Goal: Check status: Check status

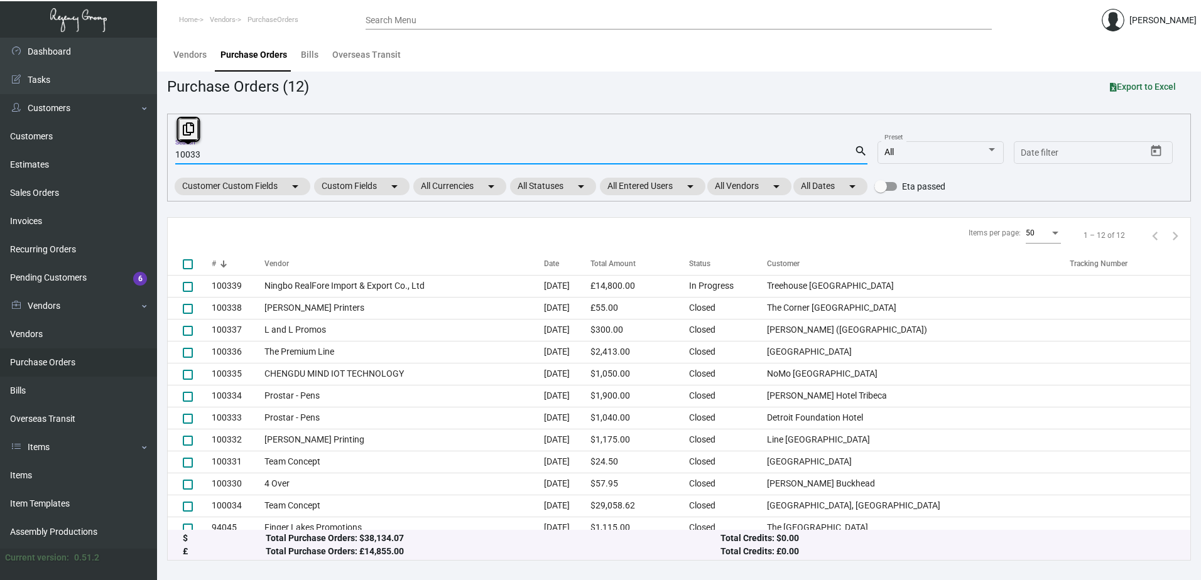
drag, startPoint x: 0, startPoint y: 0, endPoint x: 159, endPoint y: 151, distance: 219.0
click at [159, 151] on main "Vendors Purchase Orders Bills Overseas Transit Purchase Orders (12) Export to E…" at bounding box center [679, 309] width 1044 height 543
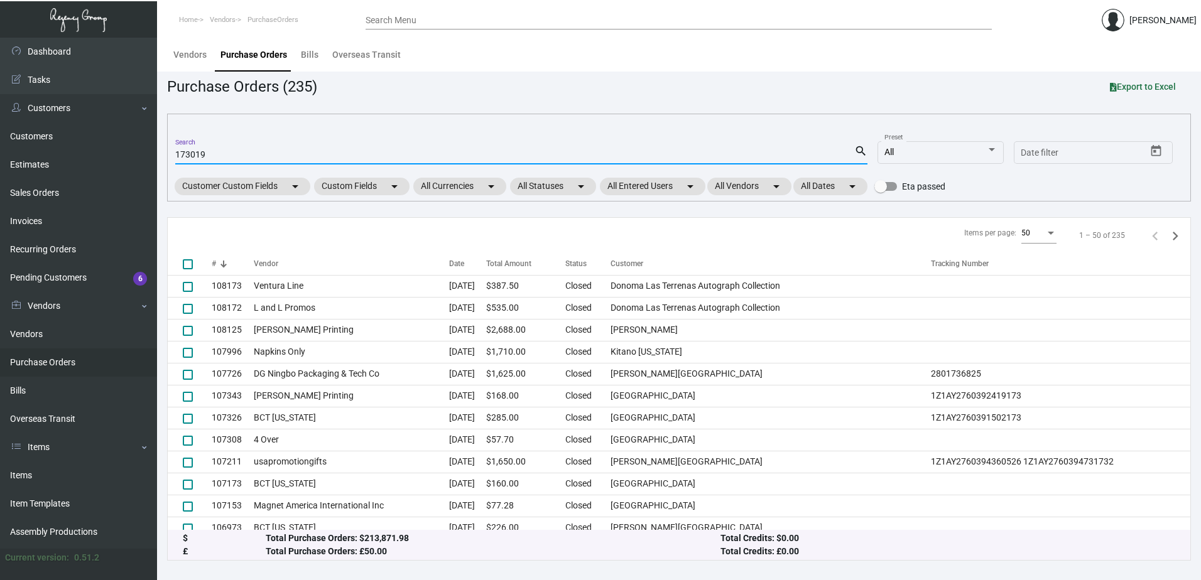
type input "173019"
checkbox input "true"
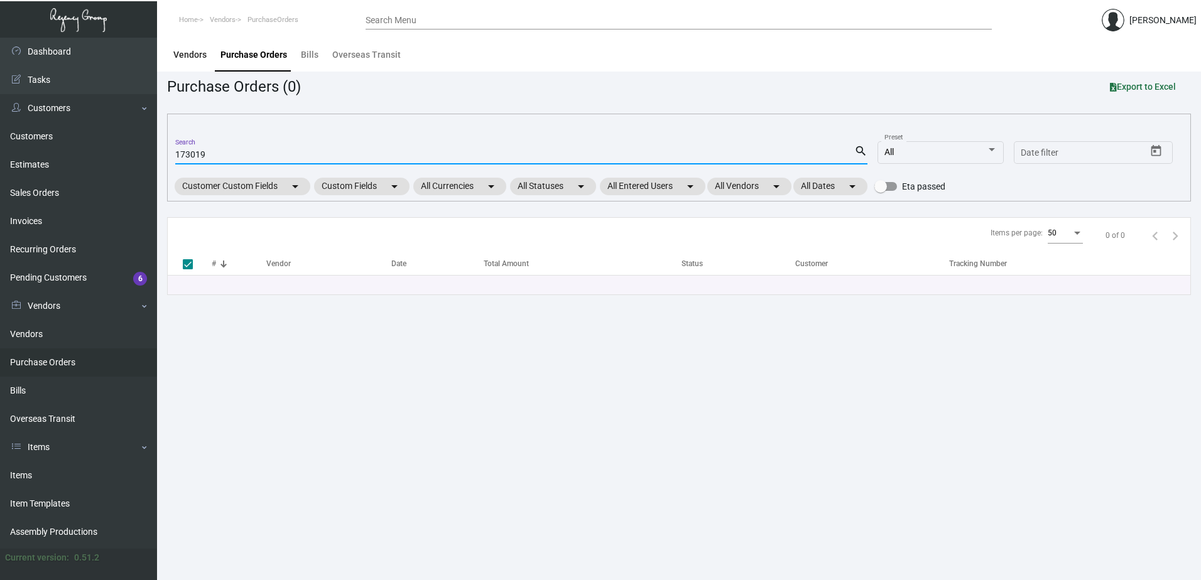
click at [200, 61] on div "Vendors" at bounding box center [189, 54] width 33 height 13
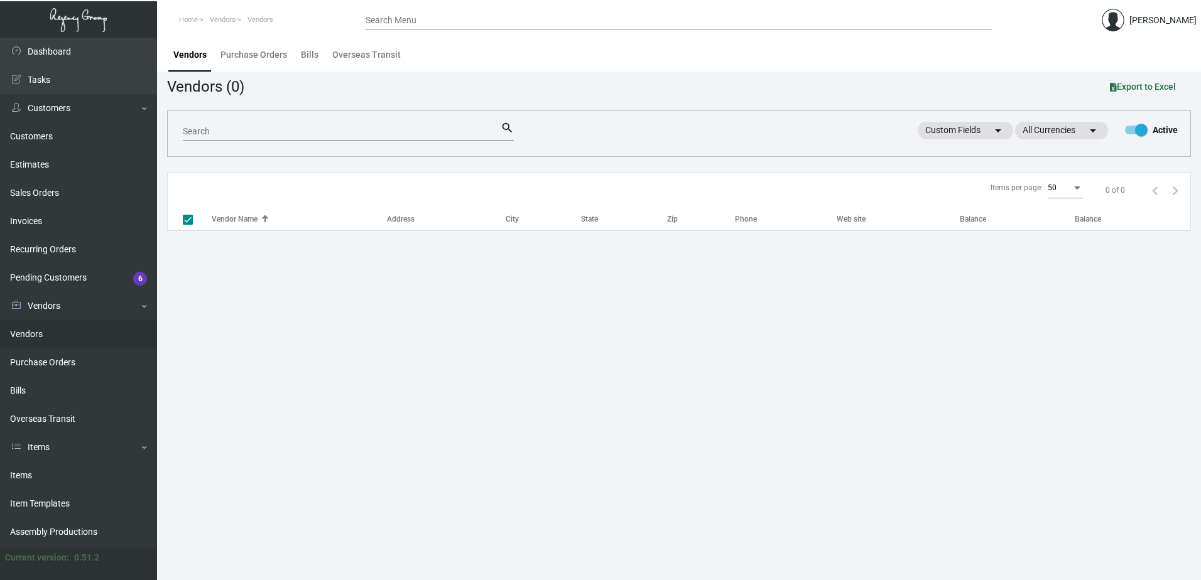
checkbox input "false"
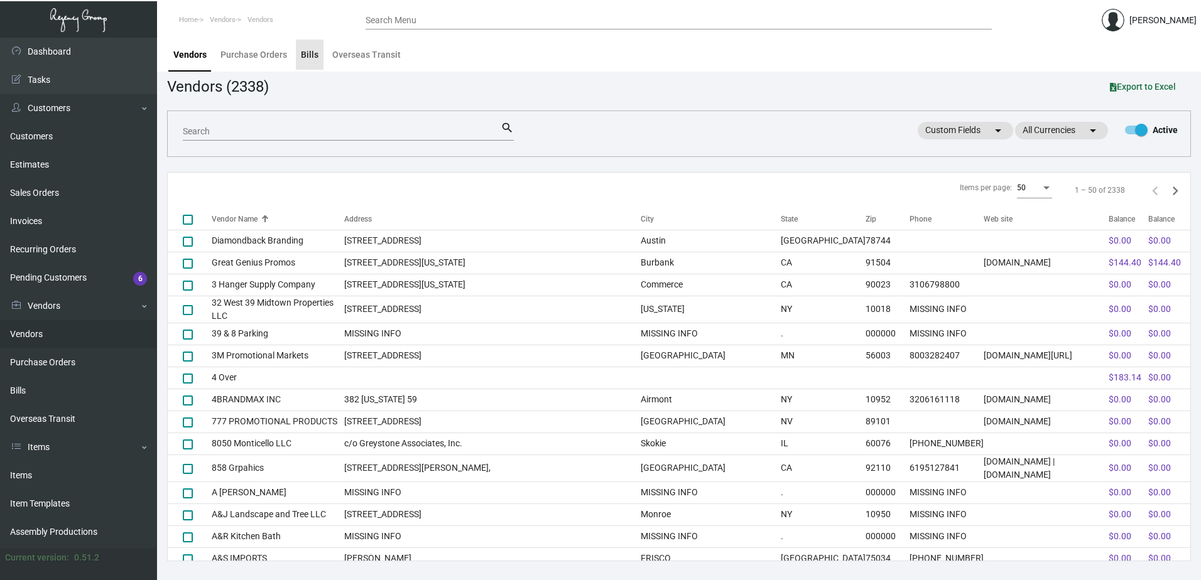
click at [308, 58] on div "Bills" at bounding box center [310, 54] width 18 height 13
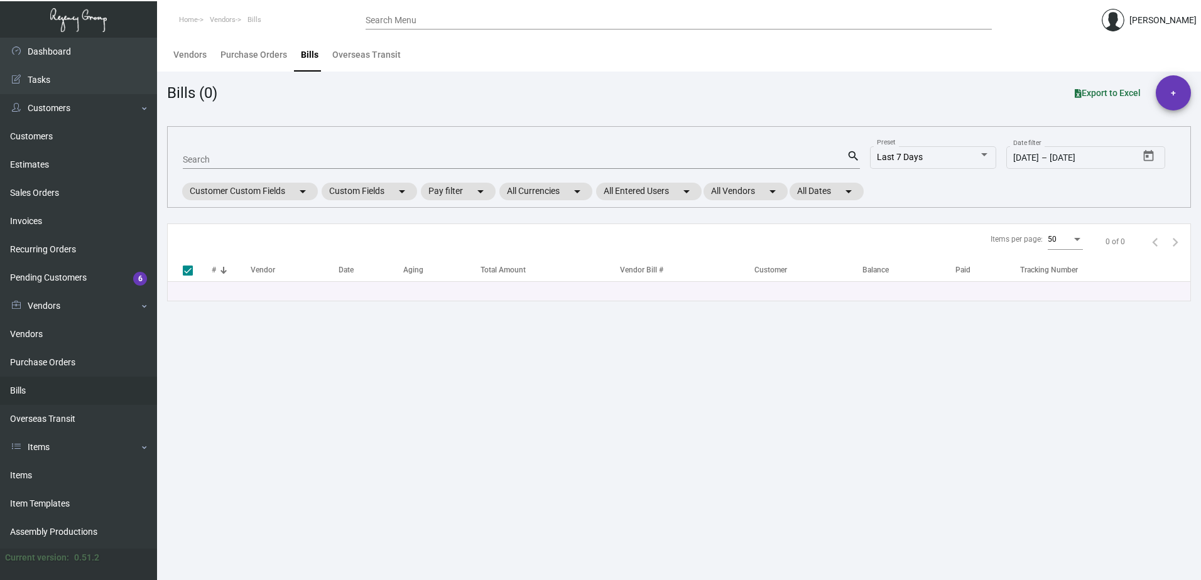
checkbox input "false"
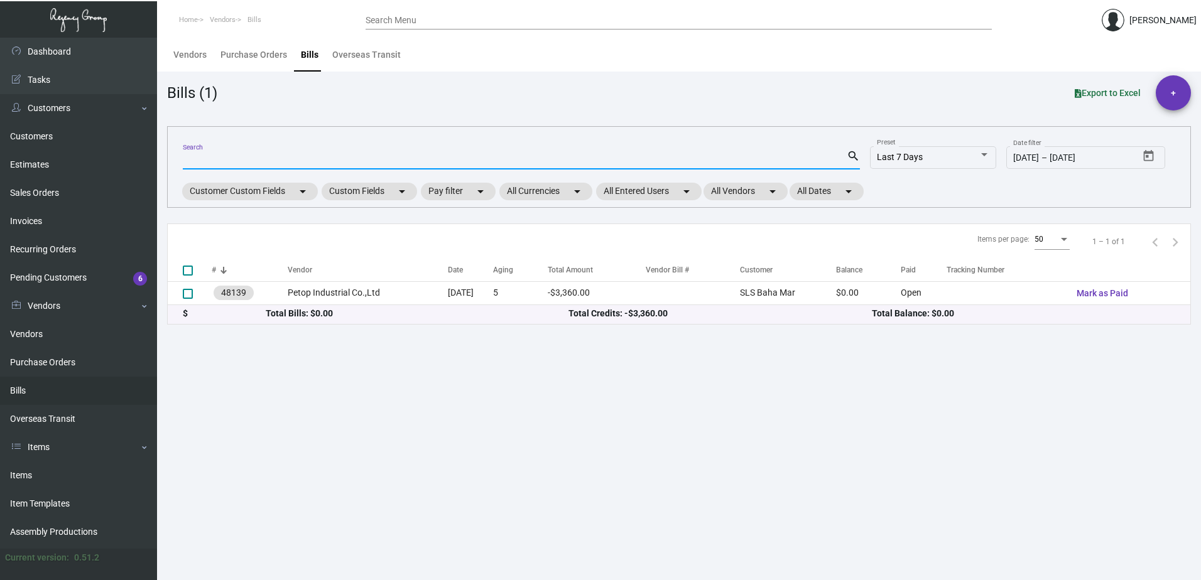
click at [267, 155] on input "Search" at bounding box center [515, 160] width 664 height 10
type input "173019"
checkbox input "true"
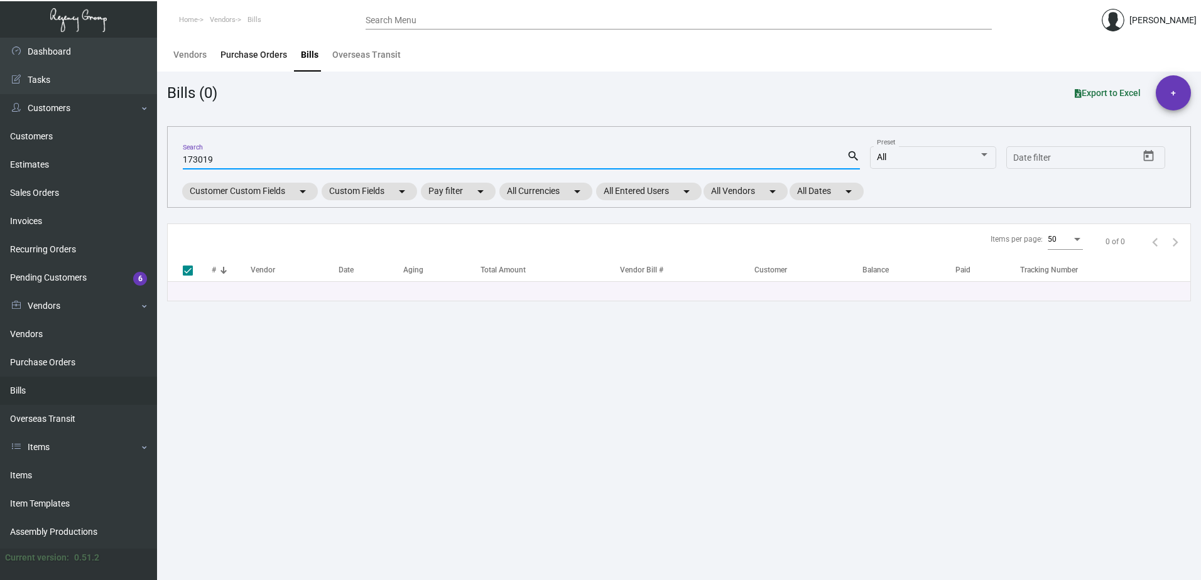
click at [249, 63] on div "Purchase Orders" at bounding box center [253, 55] width 77 height 30
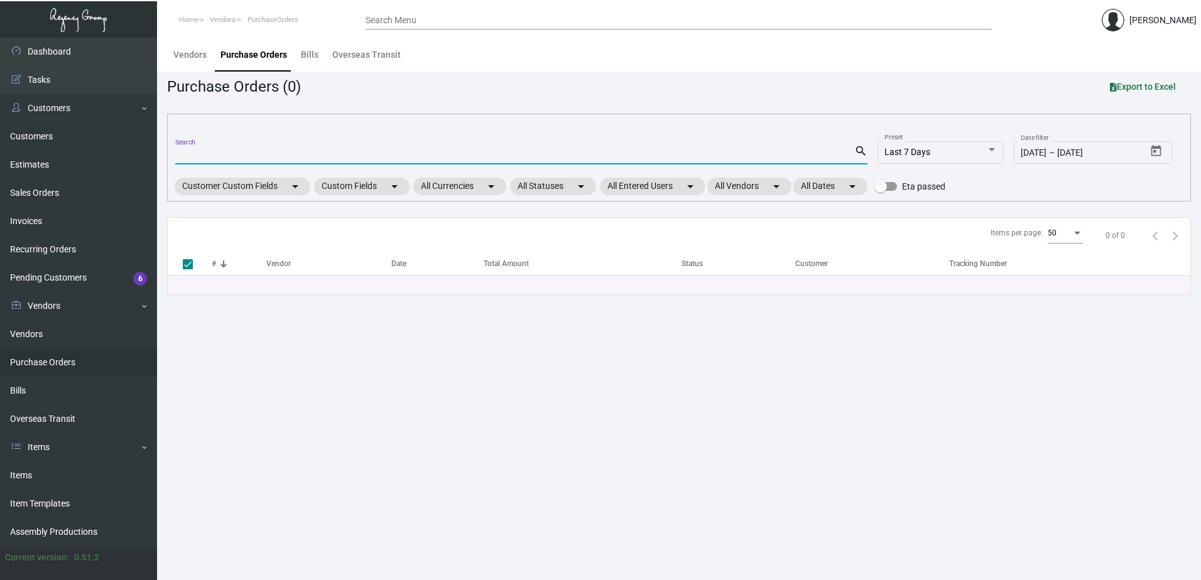
click at [185, 158] on input "Search" at bounding box center [514, 155] width 679 height 10
type input "108"
checkbox input "false"
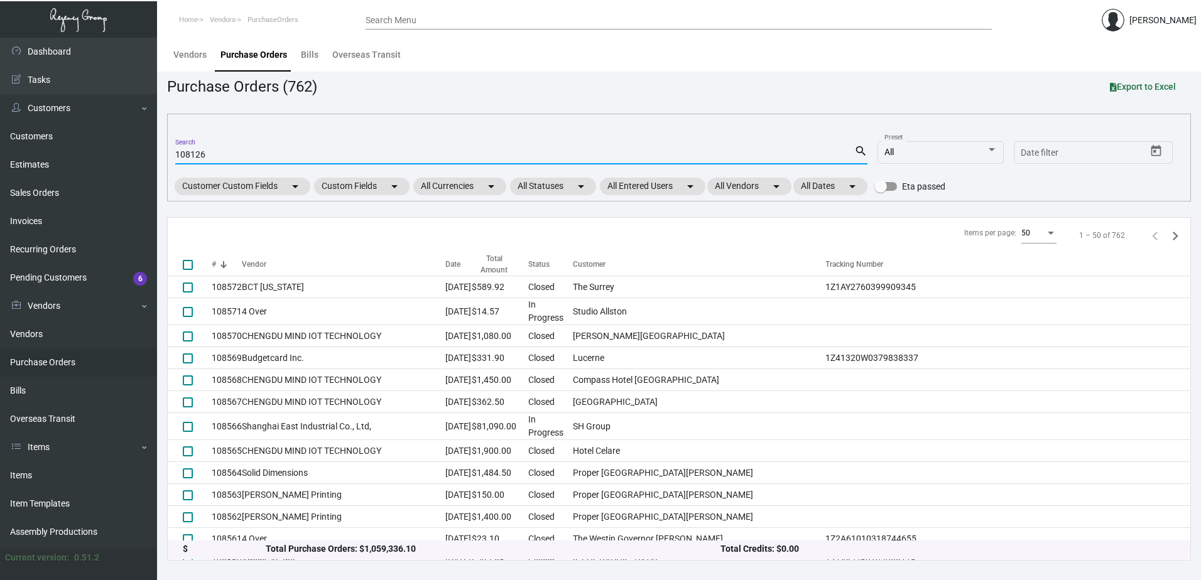
type input "108126"
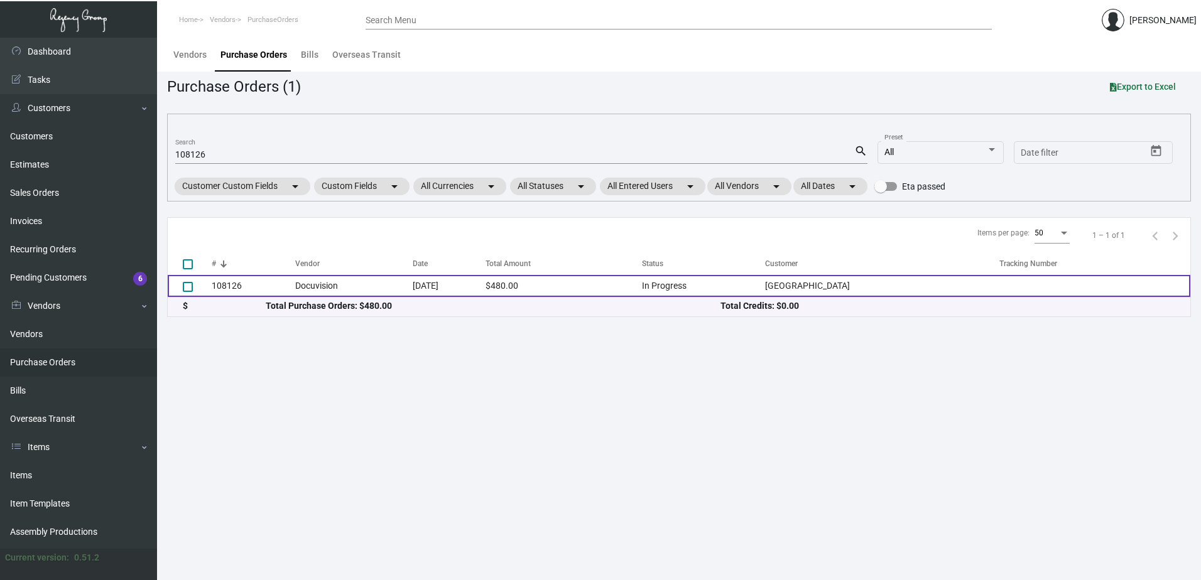
click at [259, 283] on td "108126" at bounding box center [254, 286] width 84 height 22
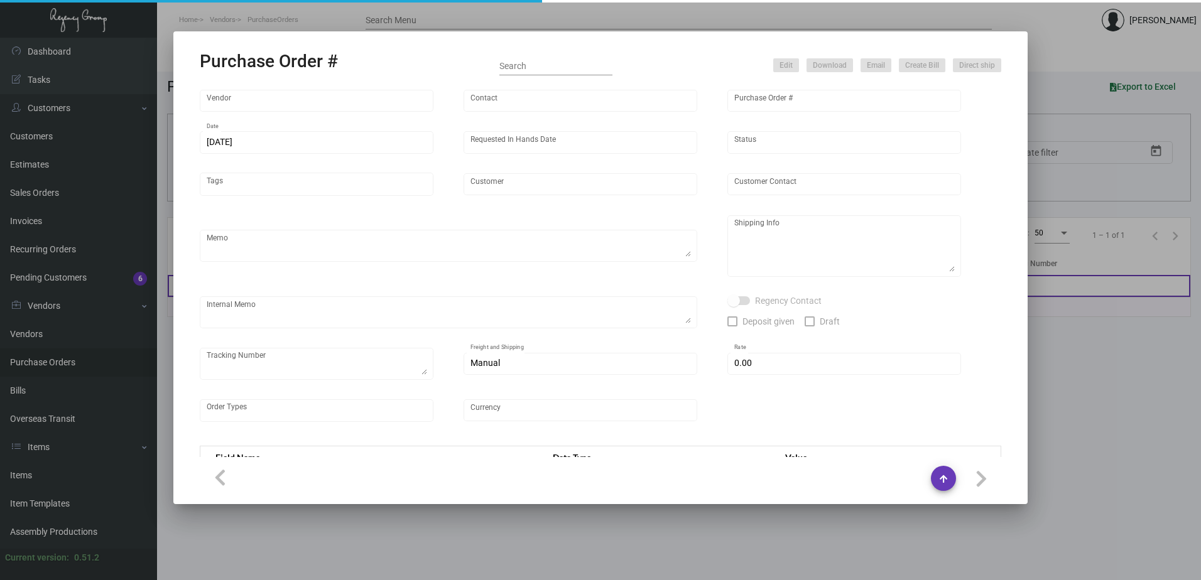
type input "Docuvision"
type input "[PERSON_NAME]"
type input "108126"
type input "[DATE]"
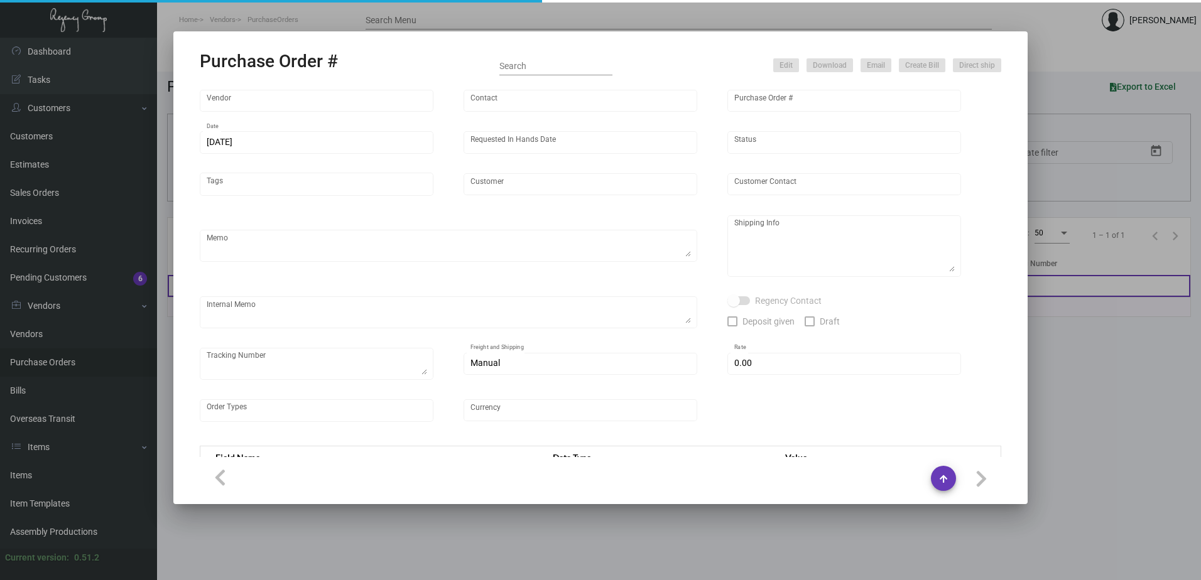
type input "[GEOGRAPHIC_DATA]"
type textarea ""Please send proof for approval to [EMAIL_ADDRESS][DOMAIN_NAME] with me cc'd. *…"
type textarea "Regency Group [GEOGRAPHIC_DATA] - [PERSON_NAME] [STREET_ADDRESS][US_STATE]"
type textarea "11/1-PF - Shipping to [STREET_ADDRESS] for QC and once approved shipping to Cli…"
checkbox input "true"
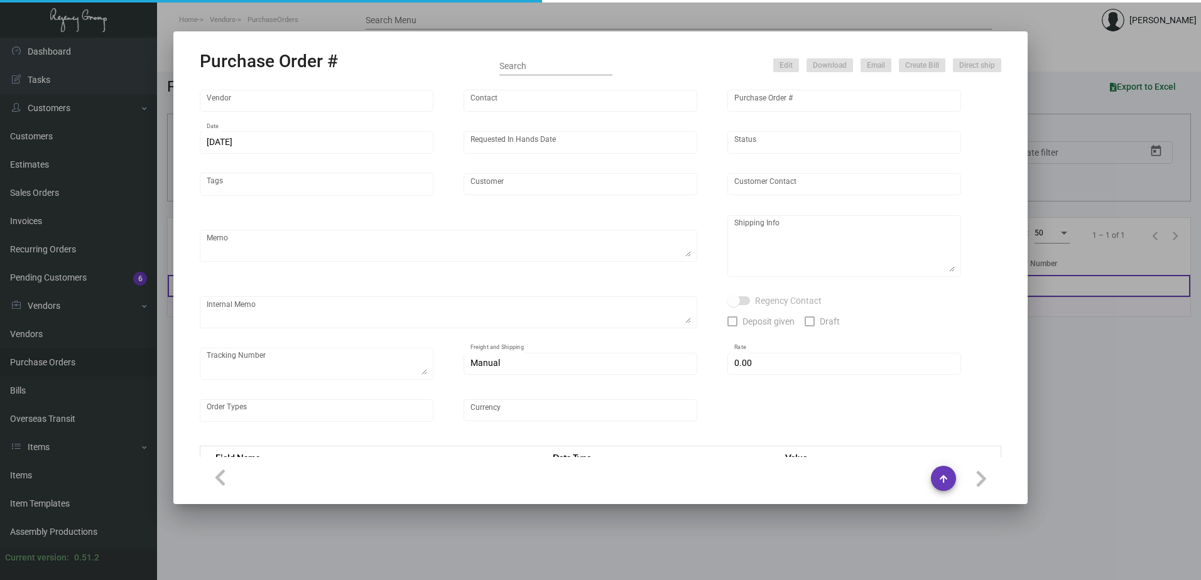
type input "$ 0.00"
type input "United States Dollar $"
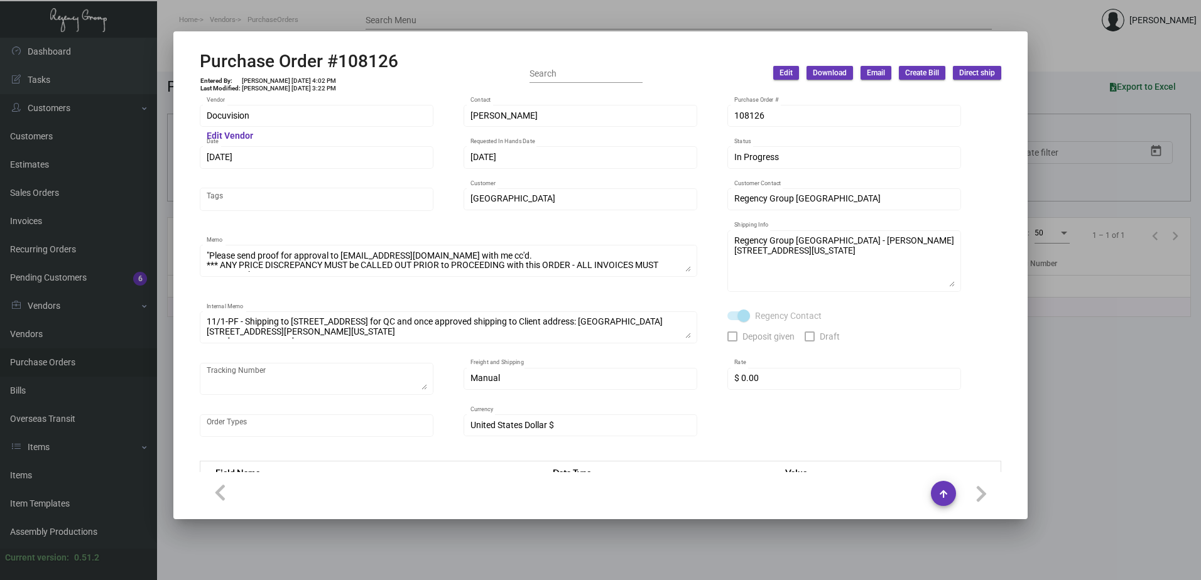
click at [1139, 352] on div at bounding box center [600, 290] width 1201 height 580
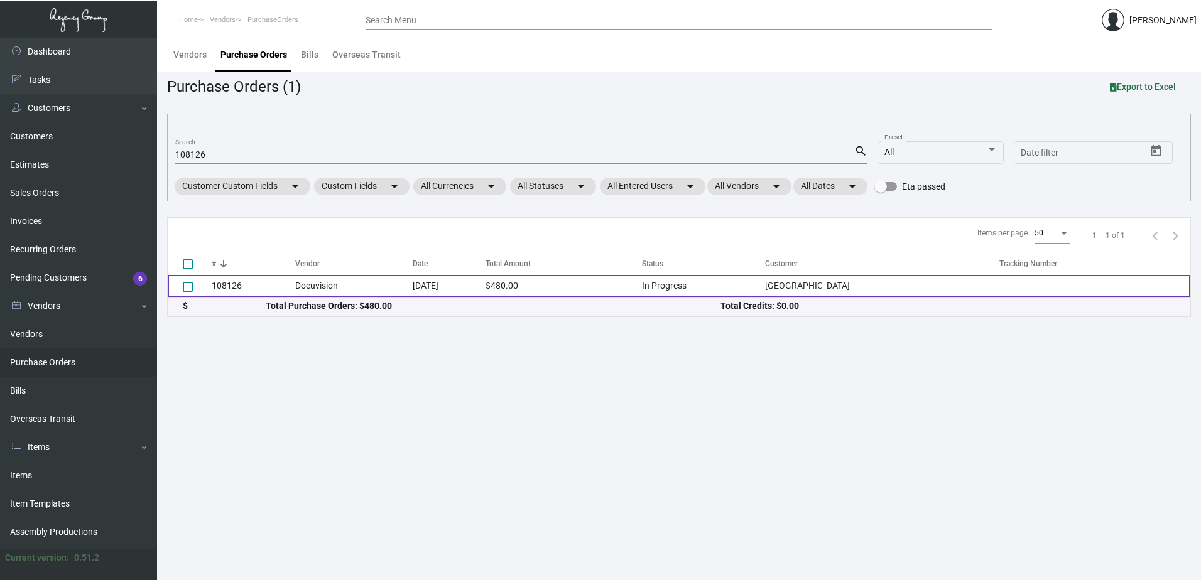
click at [642, 289] on td "$480.00" at bounding box center [563, 286] width 156 height 22
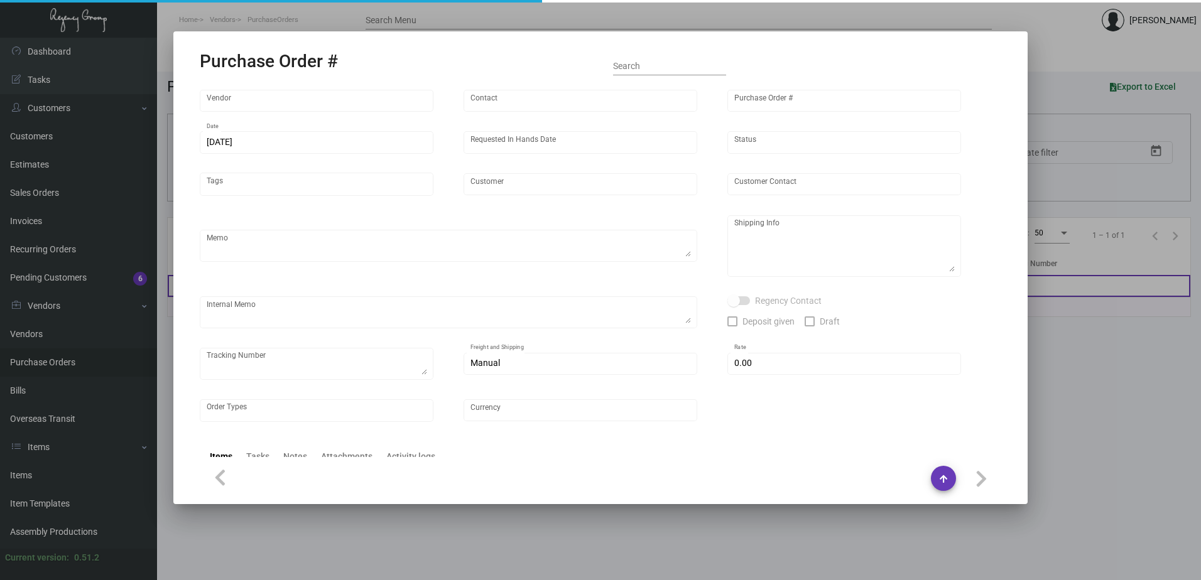
type input "Docuvision"
type input "[PERSON_NAME]"
type input "108126"
type input "[DATE]"
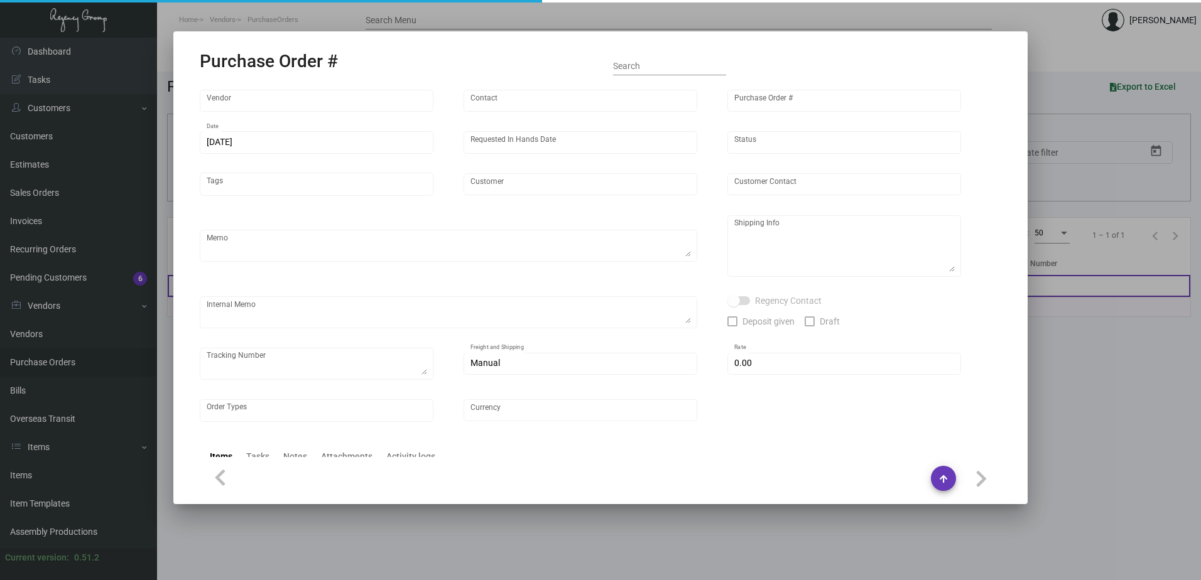
type input "[GEOGRAPHIC_DATA]"
type textarea ""Please send proof for approval to [EMAIL_ADDRESS][DOMAIN_NAME] with me cc'd. *…"
type textarea "Regency Group [GEOGRAPHIC_DATA] - [PERSON_NAME] [STREET_ADDRESS][US_STATE]"
type textarea "11/1-PF - Shipping to [STREET_ADDRESS] for QC and once approved shipping to Cli…"
checkbox input "true"
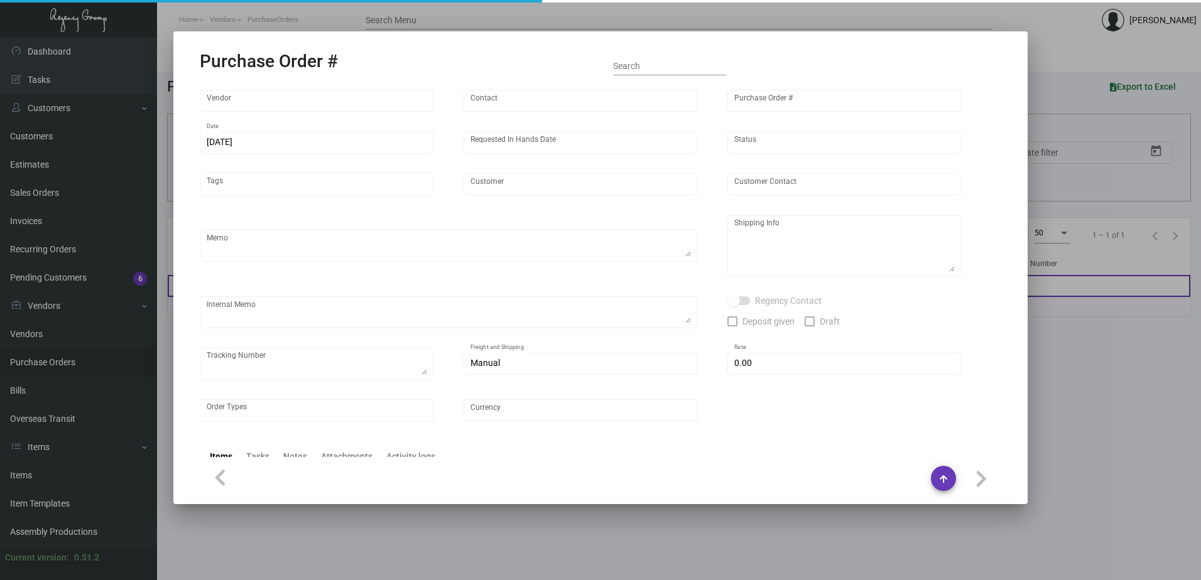
type input "$ 0.00"
type input "United States Dollar $"
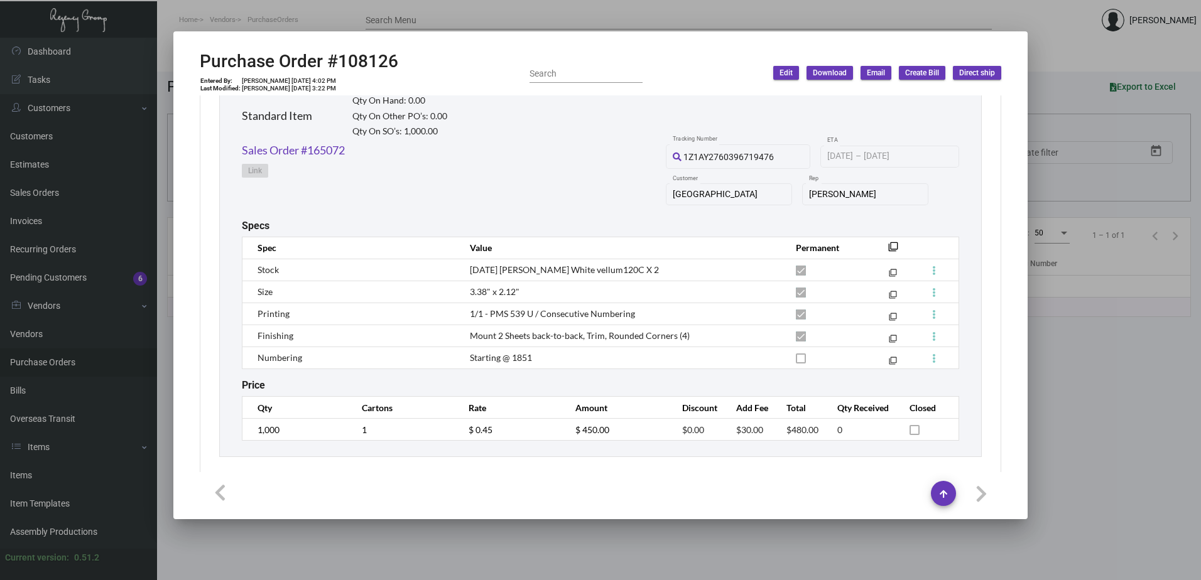
scroll to position [635, 0]
